Goal: Complete application form: Complete application form

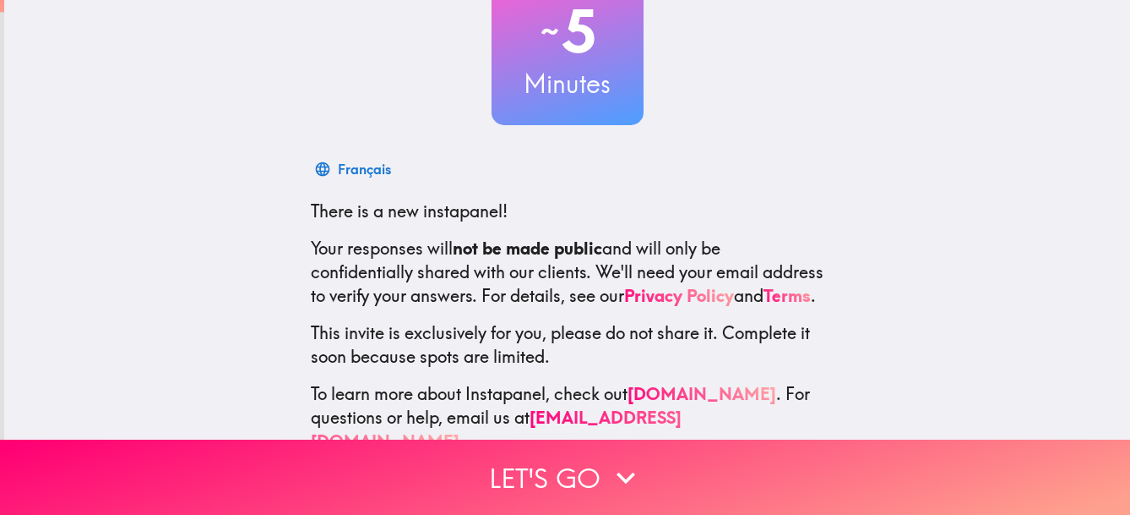
scroll to position [190, 0]
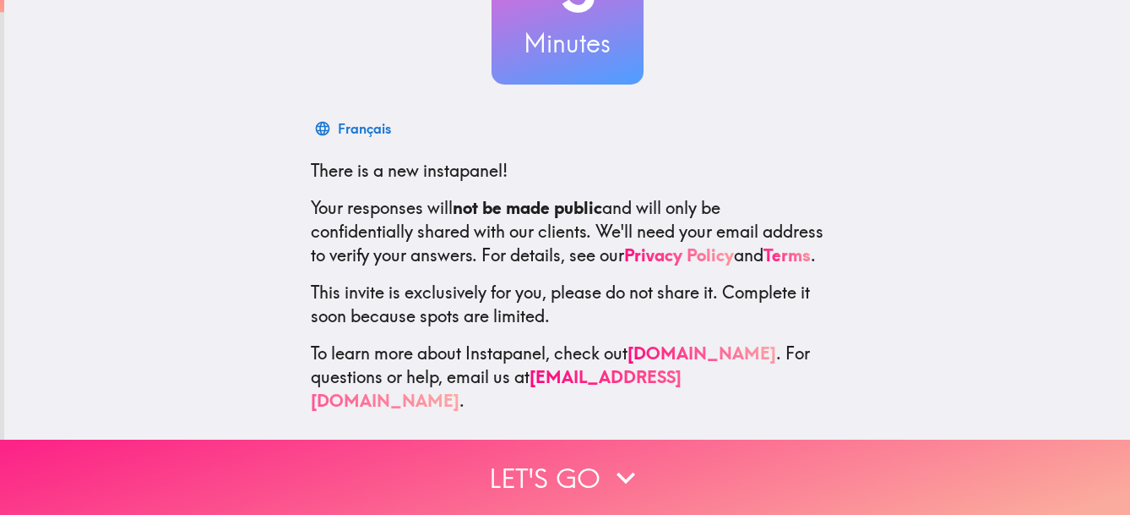
click at [607, 464] on icon "button" at bounding box center [625, 477] width 37 height 37
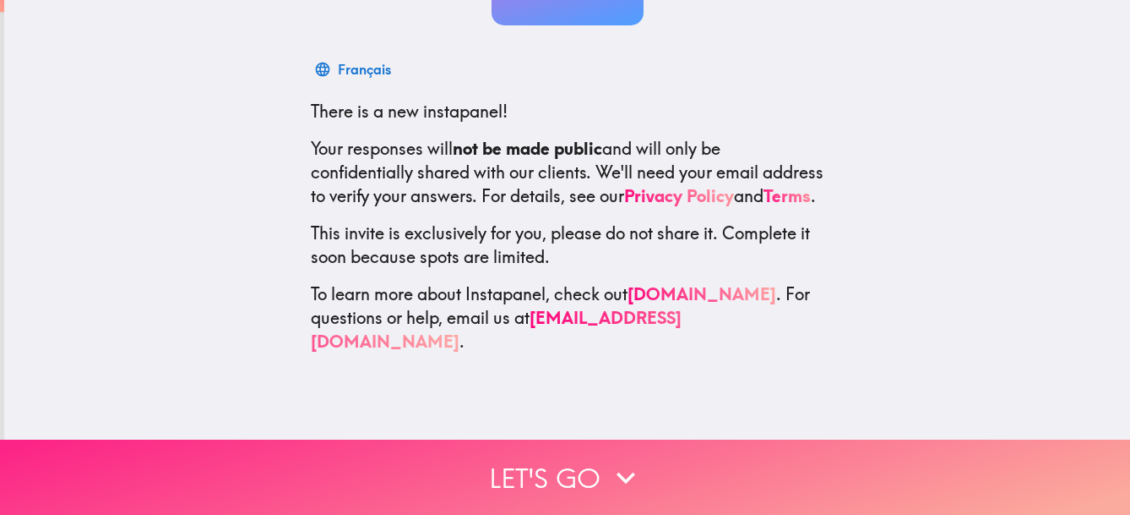
scroll to position [0, 0]
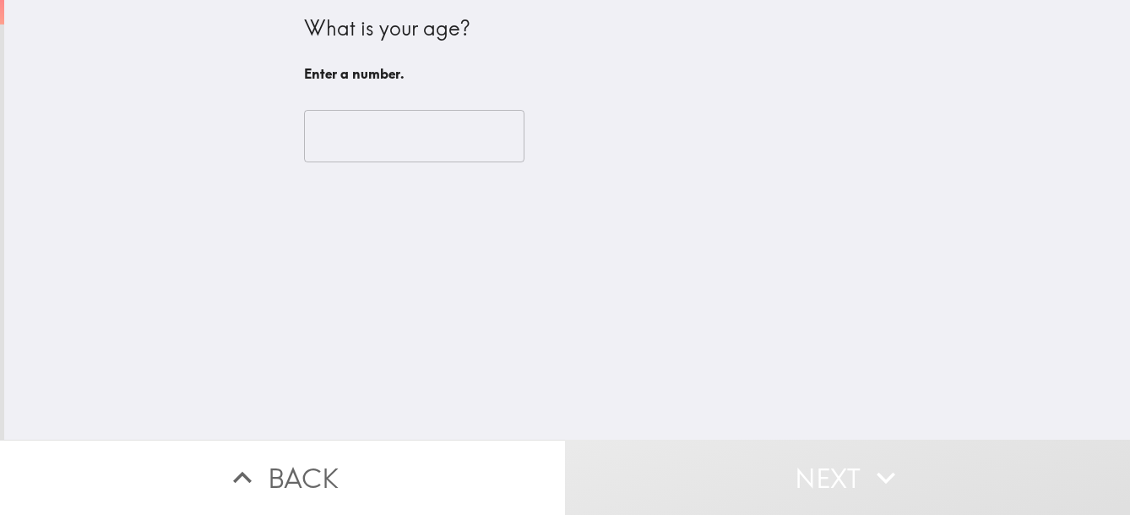
click at [321, 138] on input "number" at bounding box center [414, 136] width 221 height 52
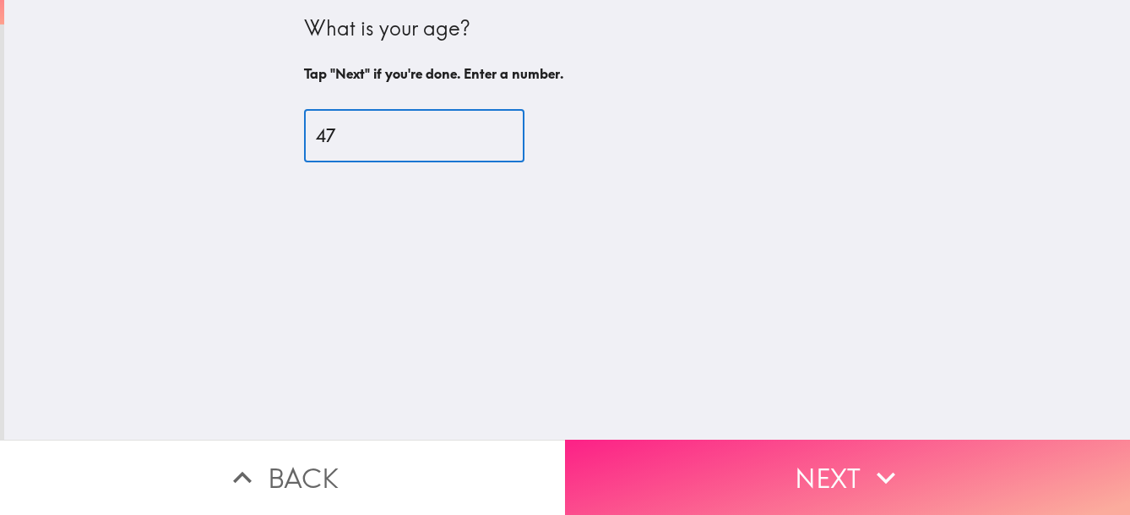
type input "47"
click at [698, 470] on button "Next" at bounding box center [847, 476] width 565 height 75
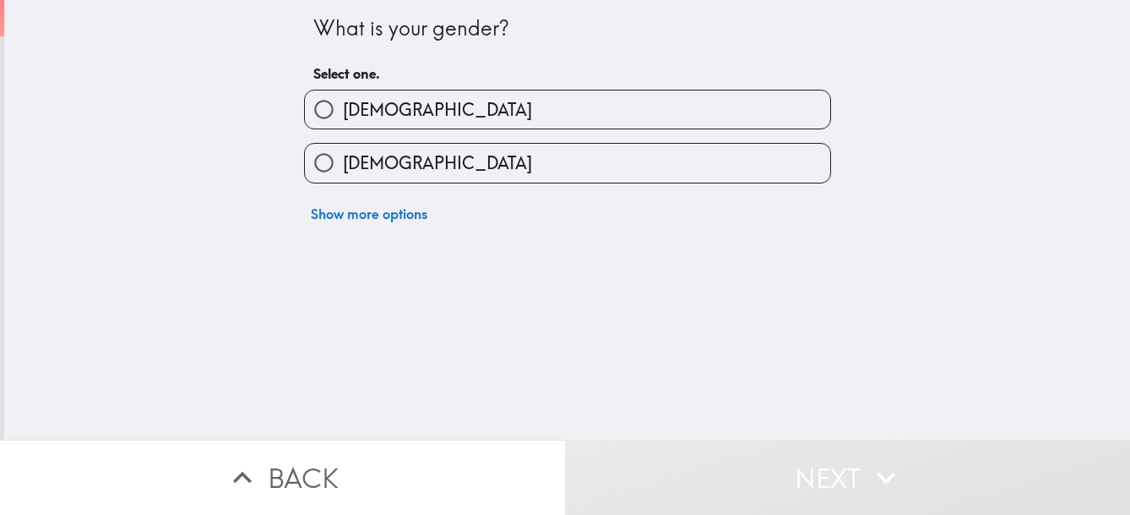
click at [359, 99] on span "[DEMOGRAPHIC_DATA]" at bounding box center [437, 110] width 189 height 24
click at [343, 99] on input "[DEMOGRAPHIC_DATA]" at bounding box center [324, 109] width 38 height 38
radio input "true"
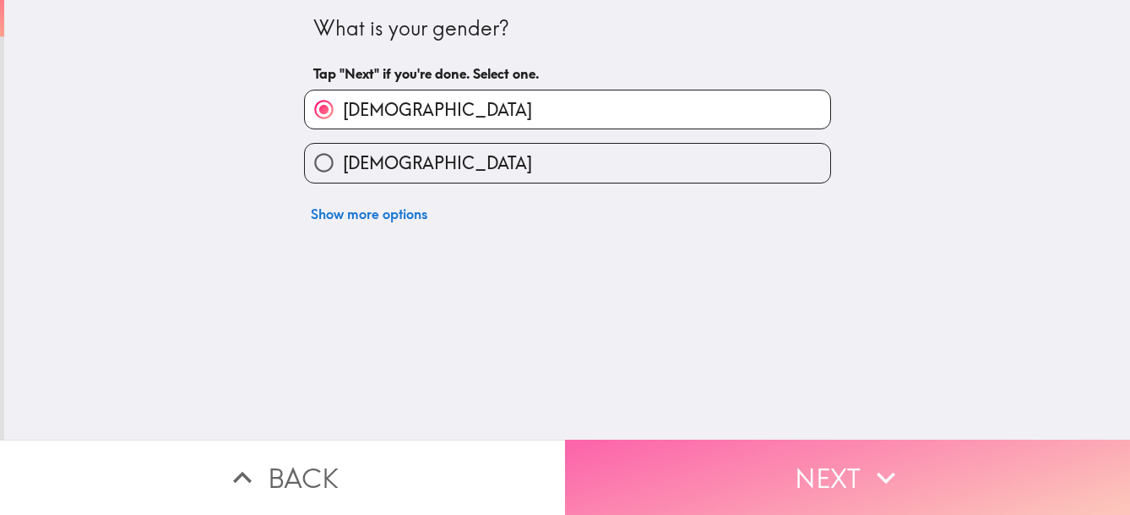
click at [625, 464] on button "Next" at bounding box center [847, 476] width 565 height 75
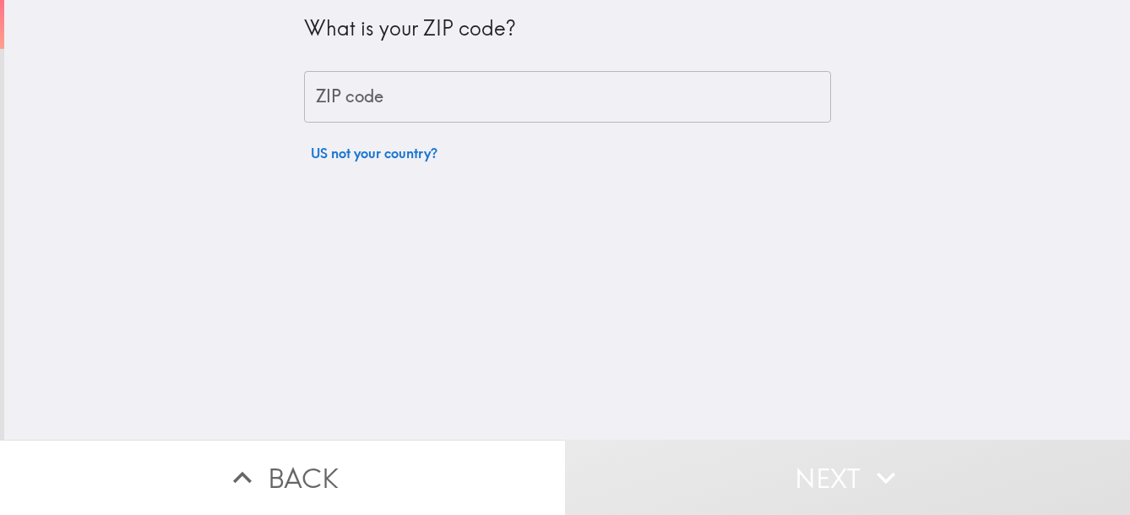
click at [428, 96] on input "ZIP code" at bounding box center [567, 97] width 527 height 52
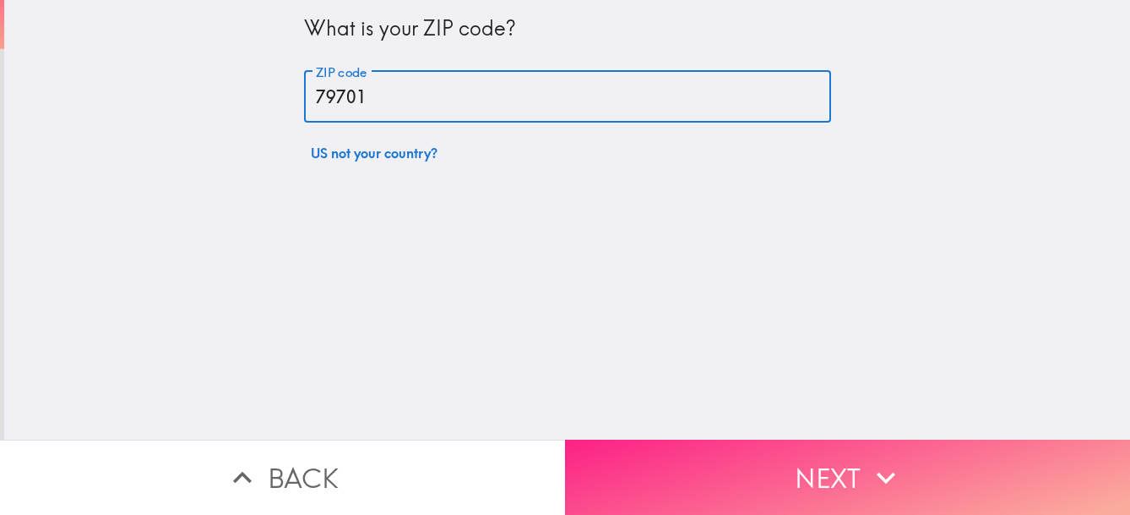
type input "79701"
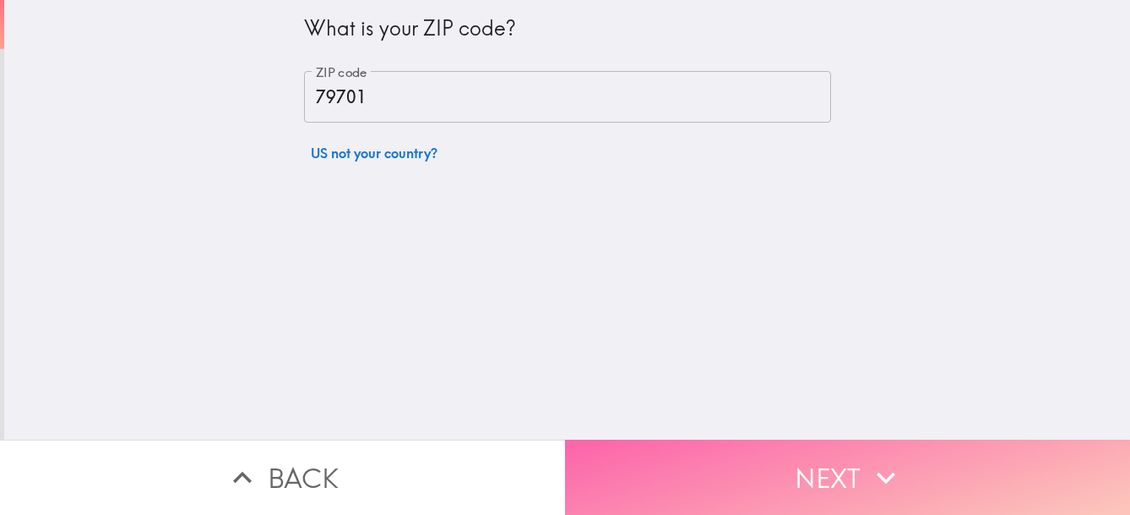
click at [598, 469] on button "Next" at bounding box center [847, 476] width 565 height 75
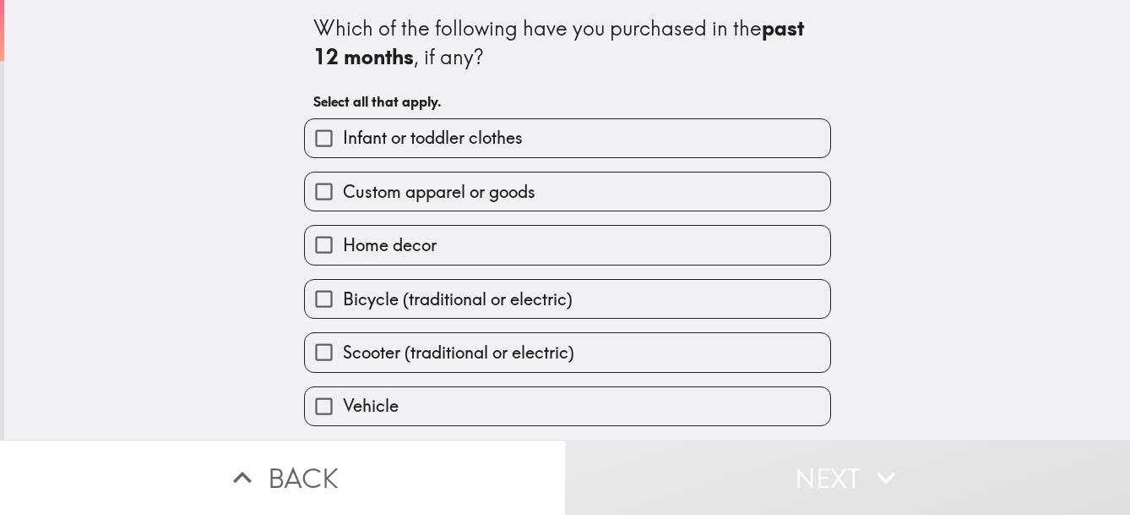
click at [344, 244] on span "Home decor" at bounding box center [390, 245] width 94 height 24
click at [343, 244] on input "Home decor" at bounding box center [324, 245] width 38 height 38
checkbox input "true"
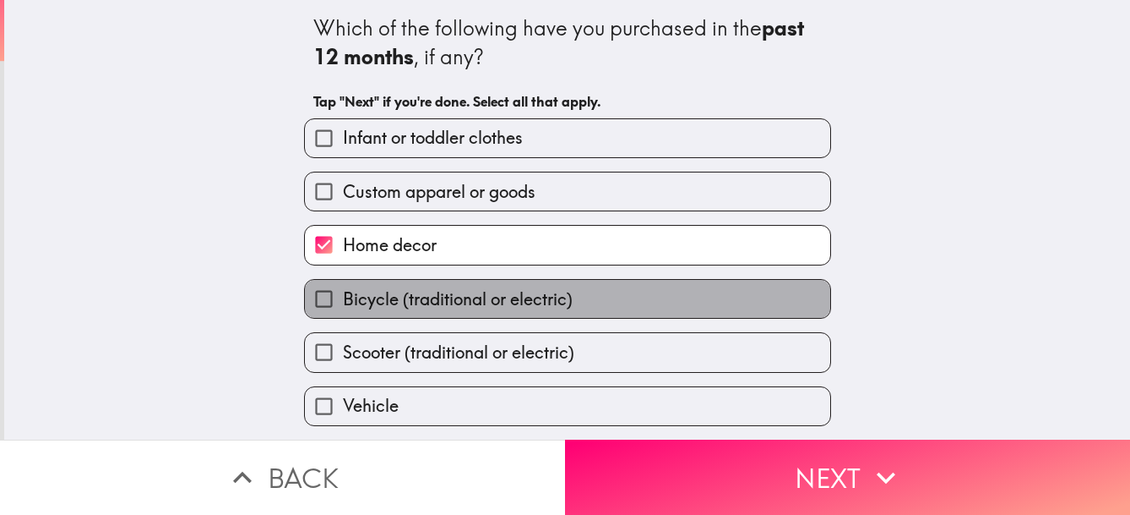
click at [366, 300] on span "Bicycle (traditional or electric)" at bounding box center [458, 299] width 230 height 24
click at [343, 300] on input "Bicycle (traditional or electric)" at bounding box center [324, 299] width 38 height 38
checkbox input "true"
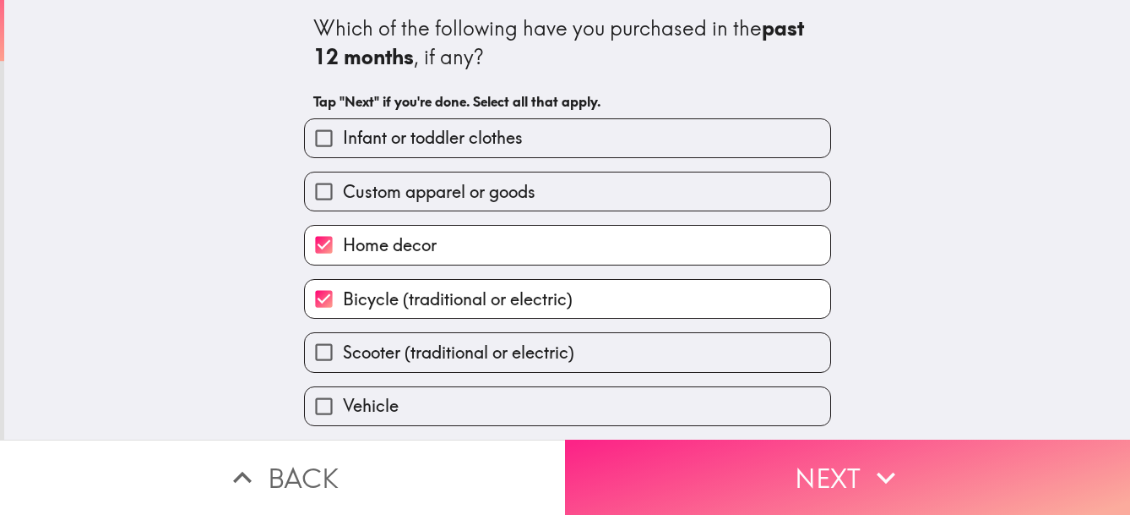
click at [640, 460] on button "Next" at bounding box center [847, 476] width 565 height 75
